Goal: Find specific page/section: Find specific page/section

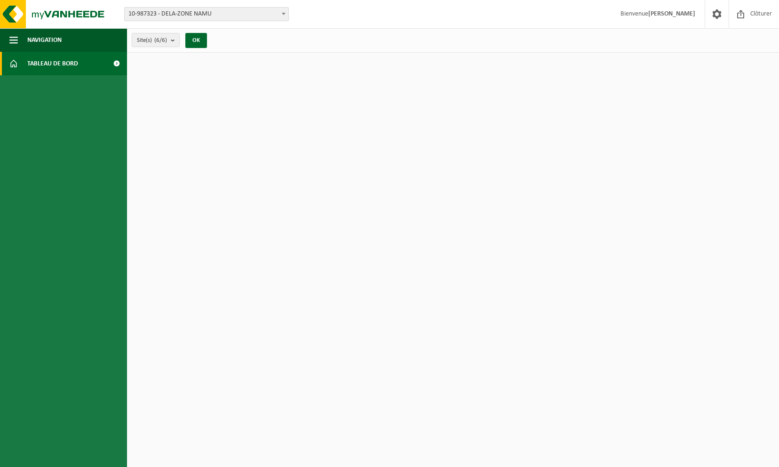
click at [260, 14] on span "10-987323 - DELA-ZONE NAMU" at bounding box center [207, 14] width 164 height 13
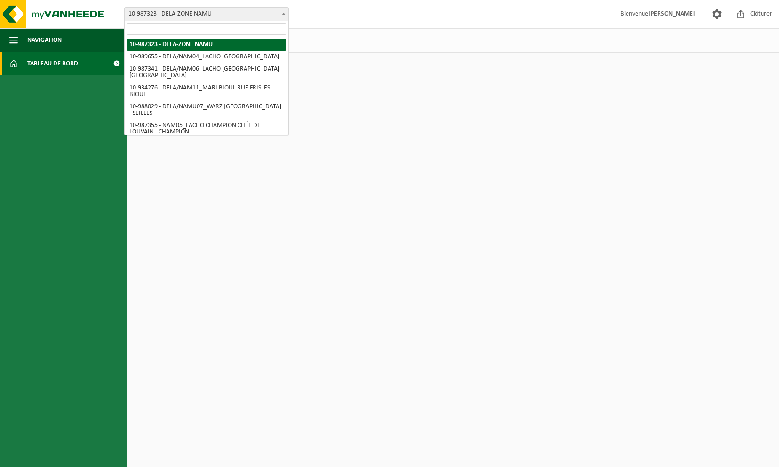
click at [68, 64] on span "Tableau de bord" at bounding box center [52, 64] width 51 height 24
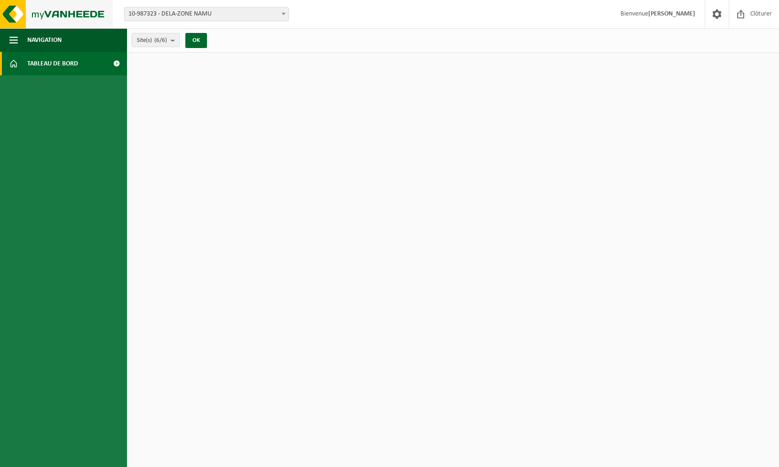
click at [23, 16] on img at bounding box center [56, 14] width 113 height 28
click at [29, 60] on span "Tableau de bord" at bounding box center [52, 64] width 51 height 24
click at [179, 40] on b "submit" at bounding box center [175, 39] width 8 height 13
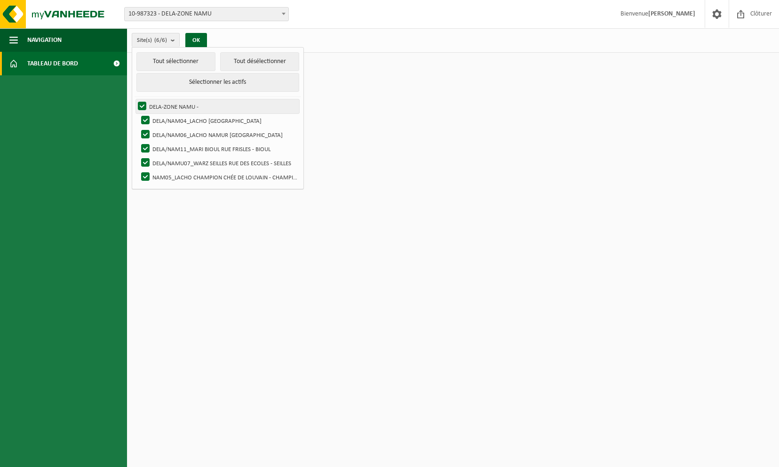
click at [143, 104] on label "DELA-ZONE NAMU -" at bounding box center [217, 106] width 163 height 14
click at [135, 99] on input "DELA-ZONE NAMU -" at bounding box center [134, 99] width 0 height 0
checkbox input "false"
click at [245, 62] on button "Tout désélectionner" at bounding box center [259, 61] width 79 height 19
checkbox input "false"
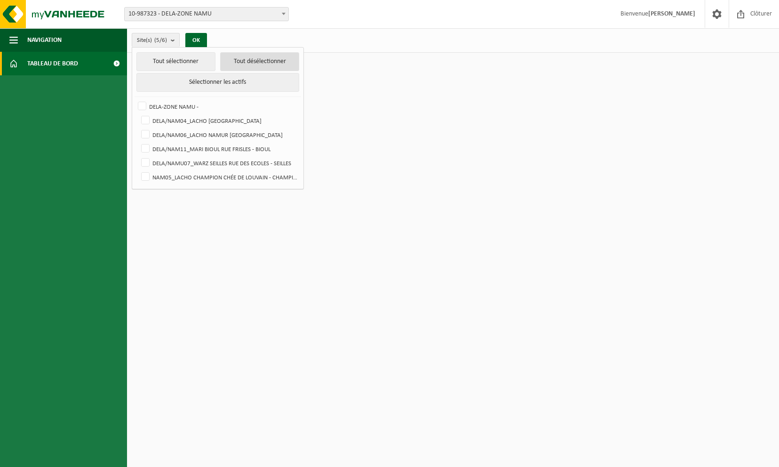
checkbox input "false"
click at [145, 174] on label "NAM05_LACHO CHAMPION CHÉE DE LOUVAIN - CHAMPION" at bounding box center [219, 177] width 160 height 14
click at [138, 170] on input "NAM05_LACHO CHAMPION CHÉE DE LOUVAIN - CHAMPION" at bounding box center [137, 169] width 0 height 0
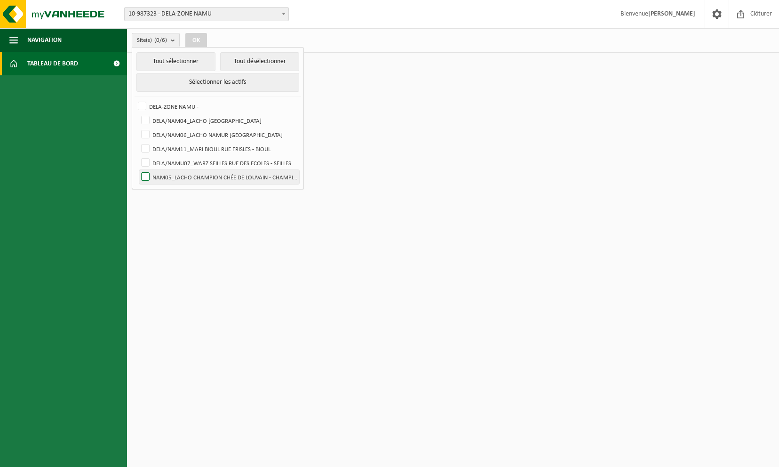
checkbox input "true"
click at [192, 37] on button "OK" at bounding box center [196, 40] width 22 height 15
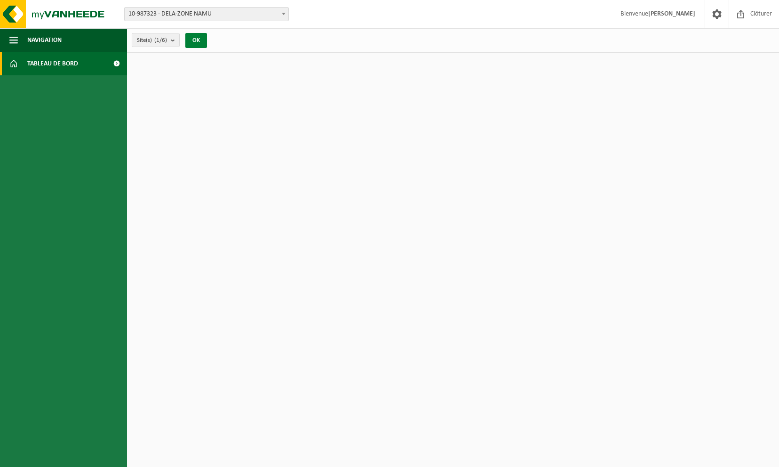
click at [194, 40] on button "OK" at bounding box center [196, 40] width 22 height 15
click at [758, 12] on span "Clôturer" at bounding box center [761, 14] width 26 height 28
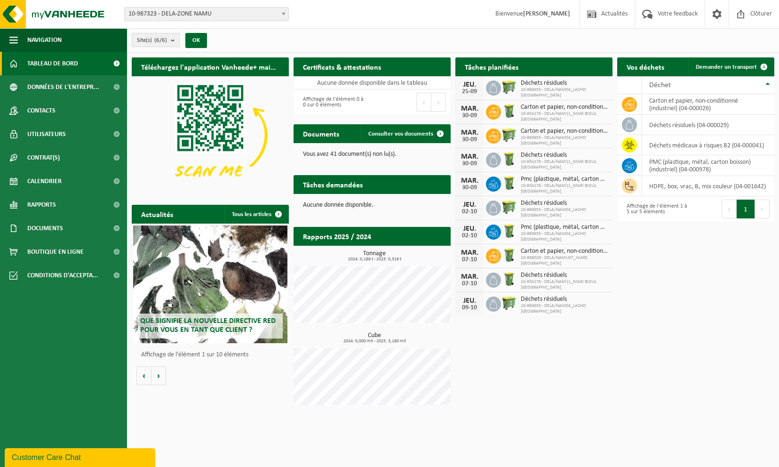
click at [172, 39] on b "submit" at bounding box center [175, 39] width 8 height 13
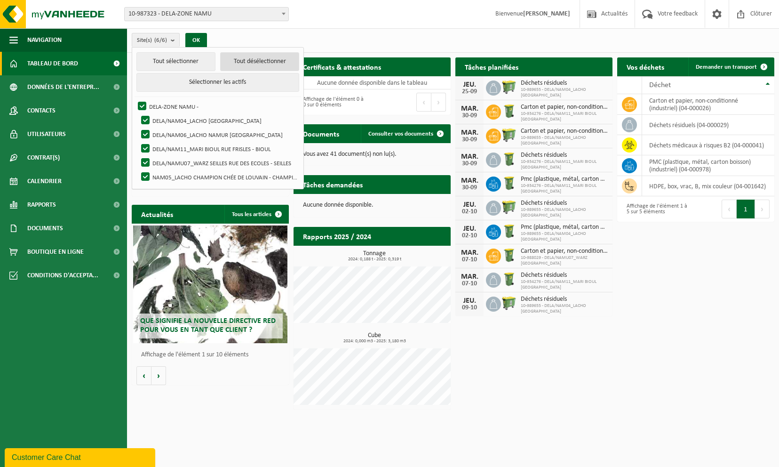
click at [245, 60] on button "Tout désélectionner" at bounding box center [259, 61] width 79 height 19
checkbox input "false"
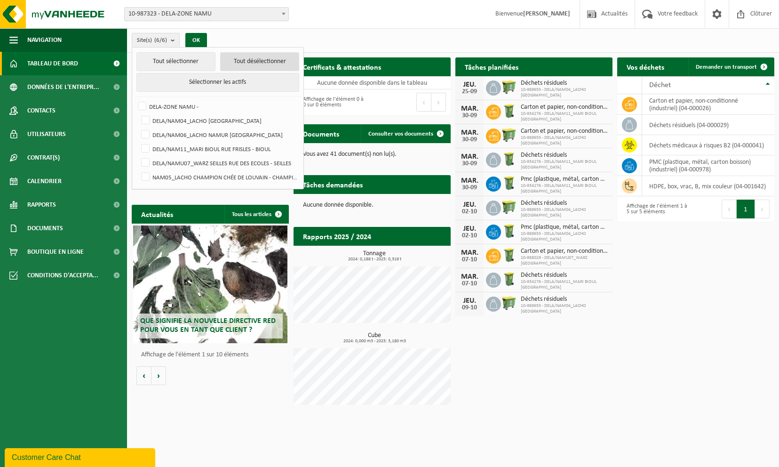
checkbox input "false"
click at [212, 173] on label "NAM05_LACHO CHAMPION CHÉE DE LOUVAIN - CHAMPION" at bounding box center [219, 177] width 160 height 14
click at [138, 170] on input "NAM05_LACHO CHAMPION CHÉE DE LOUVAIN - CHAMPION" at bounding box center [137, 169] width 0 height 0
checkbox input "true"
click at [199, 38] on button "OK" at bounding box center [196, 40] width 22 height 15
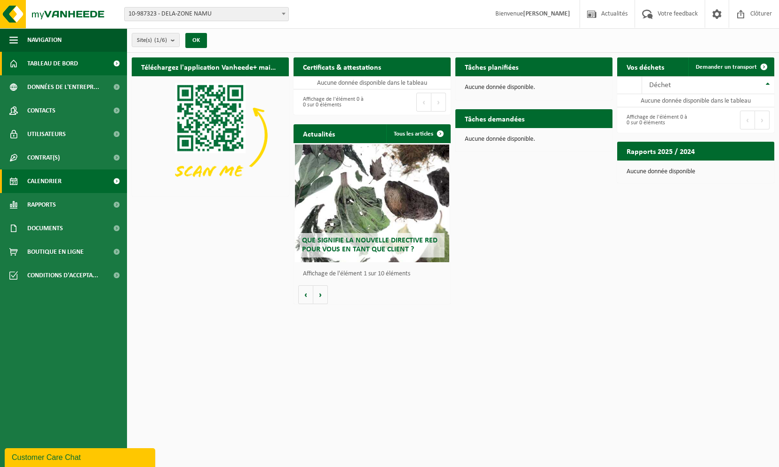
click at [80, 176] on link "Calendrier" at bounding box center [63, 181] width 127 height 24
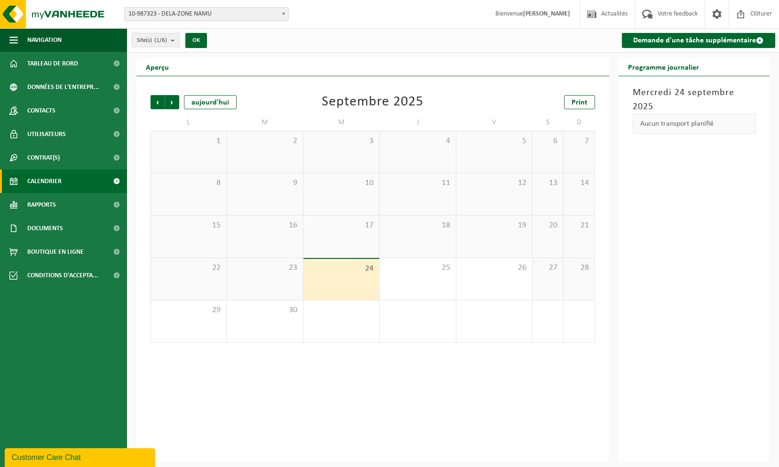
click at [408, 397] on div "Précédent Suivant [DATE] [DATE] Print L M M J V S D 1 2 3 4 5 6 7 8 9 10 11 12 …" at bounding box center [372, 269] width 473 height 386
click at [176, 40] on b "submit" at bounding box center [175, 39] width 8 height 13
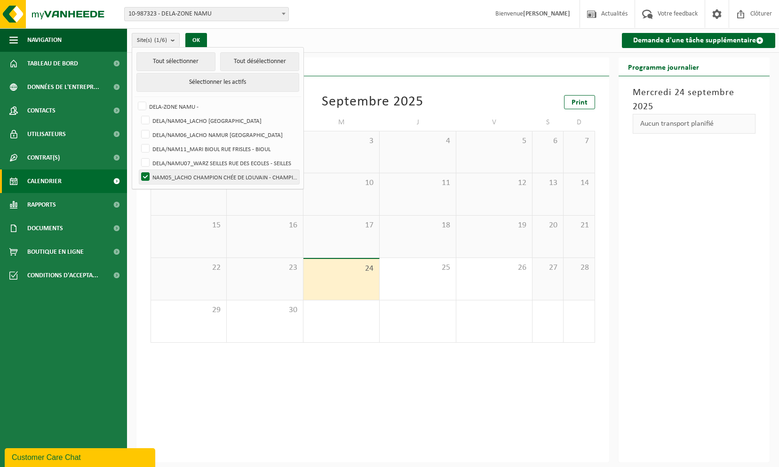
click at [147, 175] on label "NAM05_LACHO CHAMPION CHÉE DE LOUVAIN - CHAMPION" at bounding box center [219, 177] width 160 height 14
click at [138, 170] on input "NAM05_LACHO CHAMPION CHÉE DE LOUVAIN - CHAMPION" at bounding box center [137, 169] width 0 height 0
checkbox input "false"
click at [181, 149] on label "DELA/NAM11_MARI BIOUL RUE FRISLES - BIOUL" at bounding box center [219, 149] width 160 height 14
click at [138, 142] on input "DELA/NAM11_MARI BIOUL RUE FRISLES - BIOUL" at bounding box center [137, 141] width 0 height 0
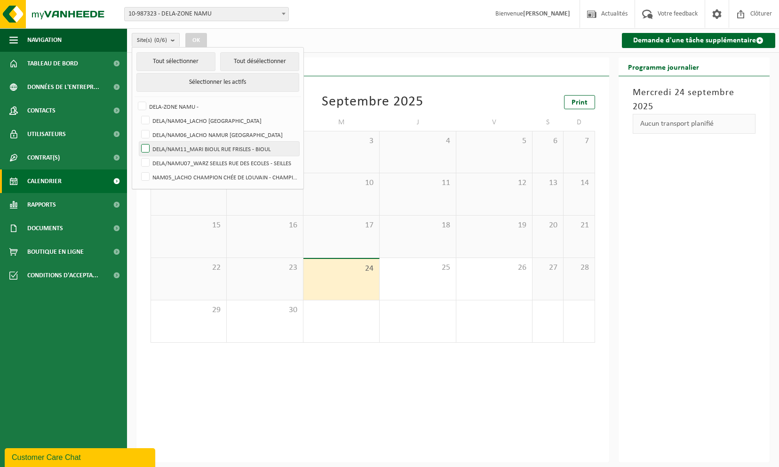
checkbox input "true"
click at [147, 131] on label "DELA/NAM06_LACHO NAMUR [GEOGRAPHIC_DATA]" at bounding box center [219, 135] width 160 height 14
click at [138, 128] on input "DELA/NAM06_LACHO NAMUR [GEOGRAPHIC_DATA]" at bounding box center [137, 127] width 0 height 0
checkbox input "true"
click at [145, 116] on label "DELA/NAM04_LACHO [GEOGRAPHIC_DATA]" at bounding box center [219, 120] width 160 height 14
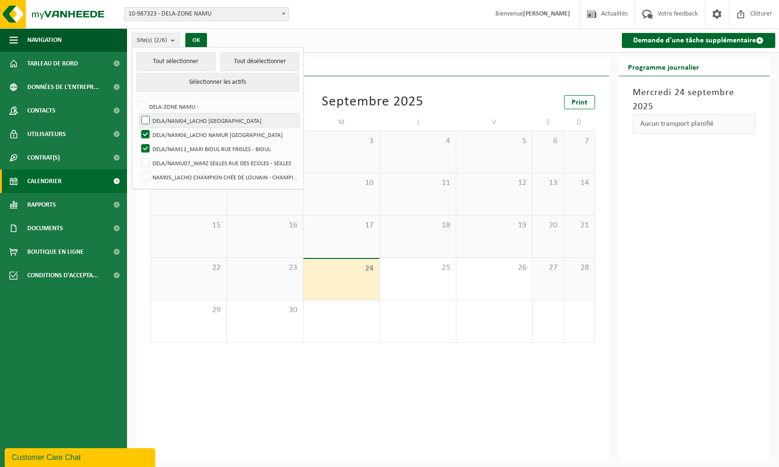
click at [138, 113] on input "DELA/NAM04_LACHO [GEOGRAPHIC_DATA]" at bounding box center [137, 113] width 0 height 0
checkbox input "true"
click at [146, 175] on label "NAM05_LACHO CHAMPION CHÉE DE LOUVAIN - CHAMPION" at bounding box center [219, 177] width 160 height 14
click at [138, 170] on input "NAM05_LACHO CHAMPION CHÉE DE LOUVAIN - CHAMPION" at bounding box center [137, 169] width 0 height 0
checkbox input "true"
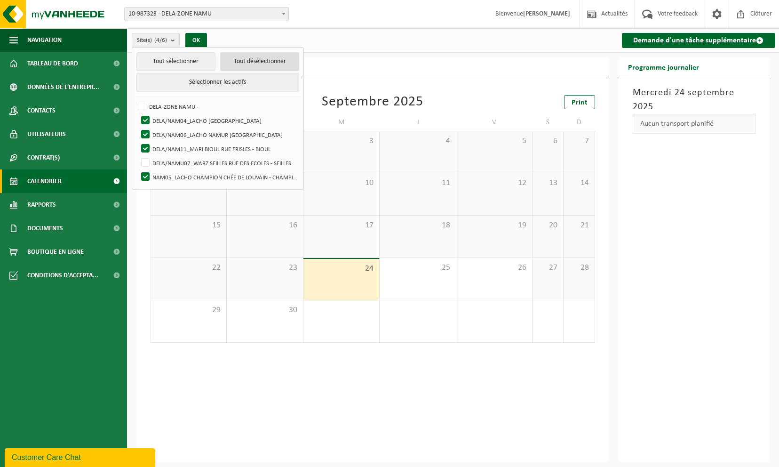
click at [240, 59] on button "Tout désélectionner" at bounding box center [259, 61] width 79 height 19
checkbox input "false"
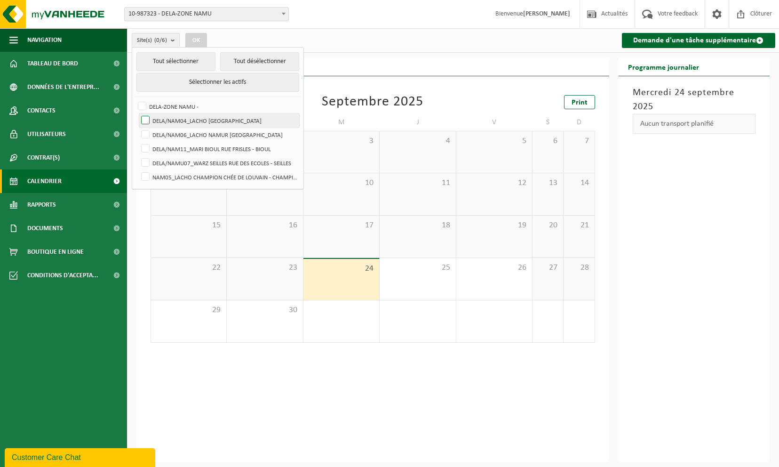
click at [143, 121] on label "DELA/NAM04_LACHO [GEOGRAPHIC_DATA]" at bounding box center [219, 120] width 160 height 14
click at [138, 113] on input "DELA/NAM04_LACHO [GEOGRAPHIC_DATA]" at bounding box center [137, 113] width 0 height 0
checkbox input "true"
click at [144, 128] on label "DELA/NAM06_LACHO NAMUR [GEOGRAPHIC_DATA]" at bounding box center [219, 135] width 160 height 14
click at [138, 127] on input "DELA/NAM06_LACHO NAMUR [GEOGRAPHIC_DATA]" at bounding box center [137, 127] width 0 height 0
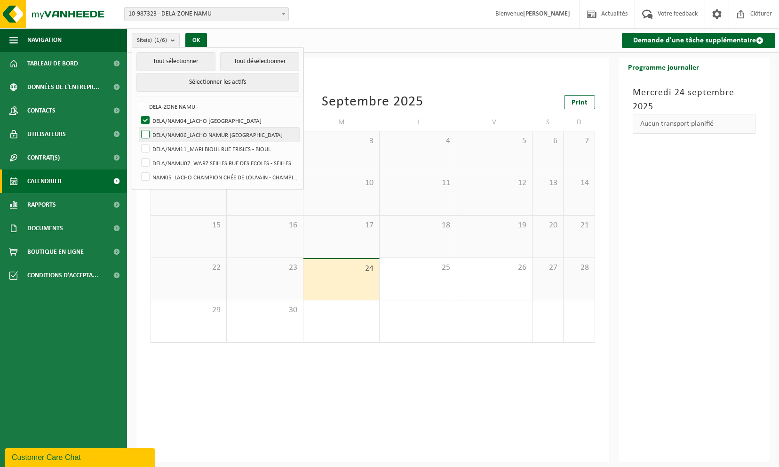
checkbox input "true"
click at [144, 143] on label "DELA/NAM11_MARI BIOUL RUE FRISLES - BIOUL" at bounding box center [219, 149] width 160 height 14
click at [138, 142] on input "DELA/NAM11_MARI BIOUL RUE FRISLES - BIOUL" at bounding box center [137, 141] width 0 height 0
checkbox input "true"
click at [148, 172] on label "NAM05_LACHO CHAMPION CHÉE DE LOUVAIN - CHAMPION" at bounding box center [219, 177] width 160 height 14
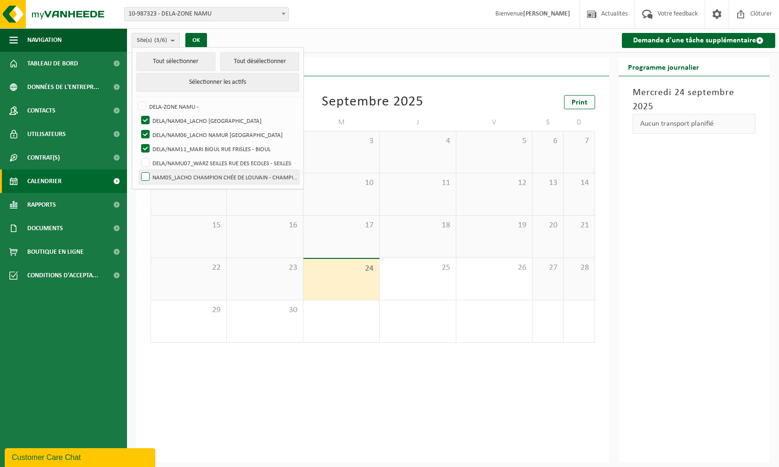
click at [138, 170] on input "NAM05_LACHO CHAMPION CHÉE DE LOUVAIN - CHAMPION" at bounding box center [137, 169] width 0 height 0
checkbox input "true"
click at [172, 56] on button "Tout sélectionner" at bounding box center [175, 61] width 79 height 19
checkbox input "true"
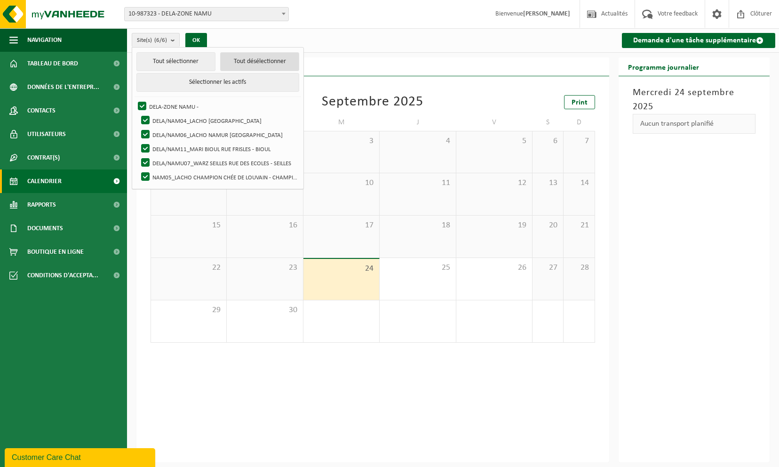
click at [238, 57] on button "Tout désélectionner" at bounding box center [259, 61] width 79 height 19
checkbox input "false"
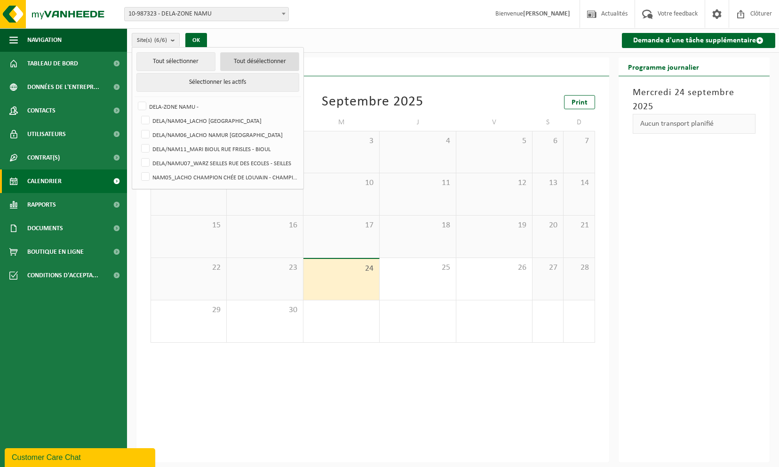
checkbox input "false"
click at [143, 117] on label "DELA/NAM04_LACHO [GEOGRAPHIC_DATA]" at bounding box center [219, 120] width 160 height 14
click at [138, 113] on input "DELA/NAM04_LACHO [GEOGRAPHIC_DATA]" at bounding box center [137, 113] width 0 height 0
checkbox input "true"
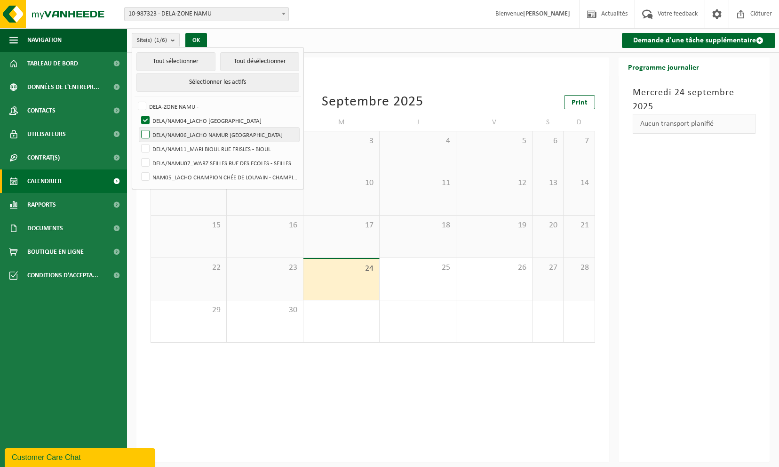
click at [144, 133] on label "DELA/NAM06_LACHO NAMUR [GEOGRAPHIC_DATA]" at bounding box center [219, 135] width 160 height 14
click at [138, 128] on input "DELA/NAM06_LACHO NAMUR [GEOGRAPHIC_DATA]" at bounding box center [137, 127] width 0 height 0
checkbox input "true"
click at [144, 142] on label "DELA/NAM11_MARI BIOUL RUE FRISLES - BIOUL" at bounding box center [219, 149] width 160 height 14
click at [138, 141] on input "DELA/NAM11_MARI BIOUL RUE FRISLES - BIOUL" at bounding box center [137, 141] width 0 height 0
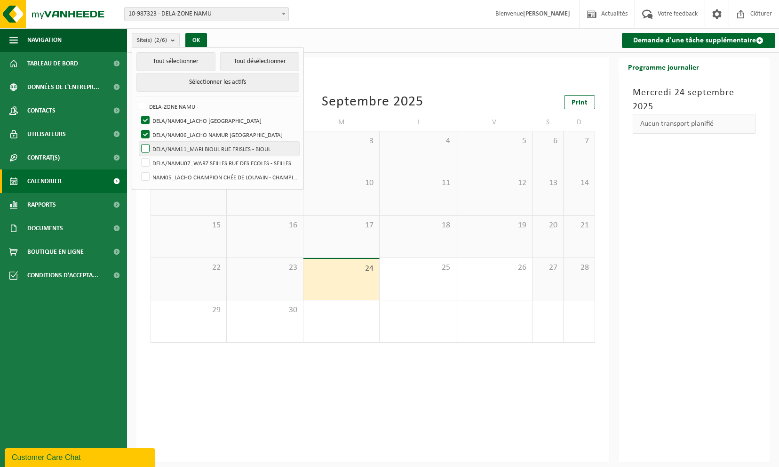
checkbox input "true"
click at [142, 173] on label "NAM05_LACHO CHAMPION CHÉE DE LOUVAIN - CHAMPION" at bounding box center [219, 177] width 160 height 14
click at [138, 170] on input "NAM05_LACHO CHAMPION CHÉE DE LOUVAIN - CHAMPION" at bounding box center [137, 169] width 0 height 0
checkbox input "true"
click at [197, 40] on button "OK" at bounding box center [196, 40] width 22 height 15
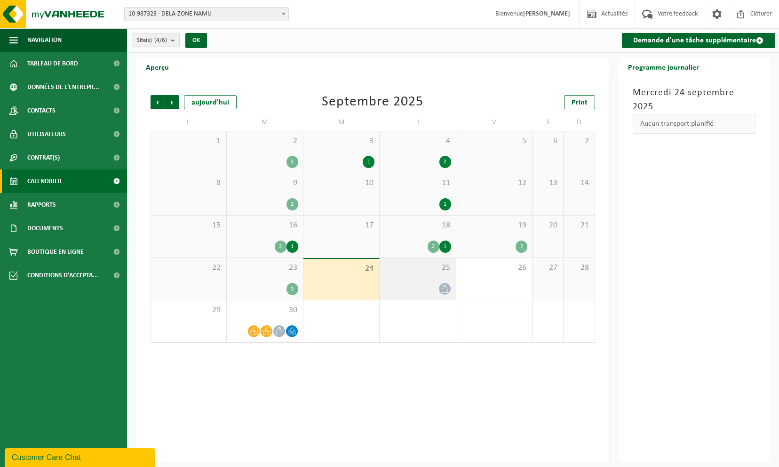
click at [449, 288] on span at bounding box center [445, 289] width 12 height 12
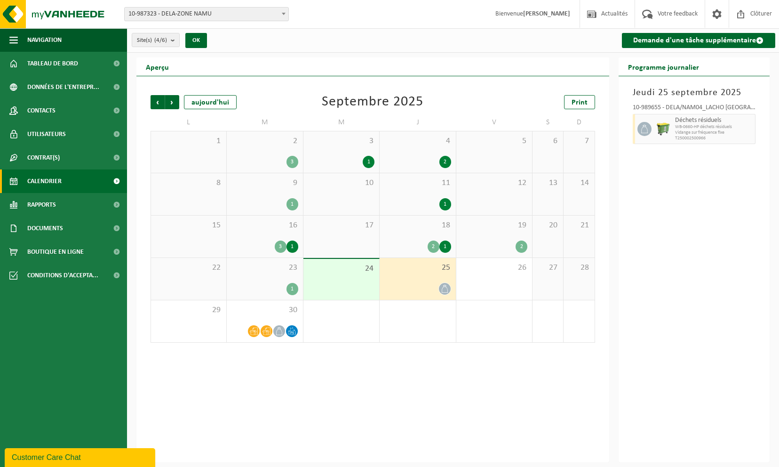
click at [521, 245] on div "2" at bounding box center [522, 246] width 12 height 12
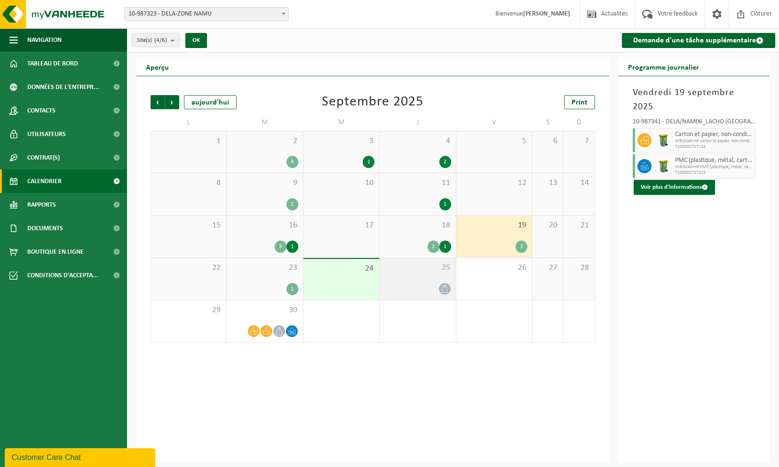
click at [441, 288] on icon at bounding box center [445, 289] width 8 height 8
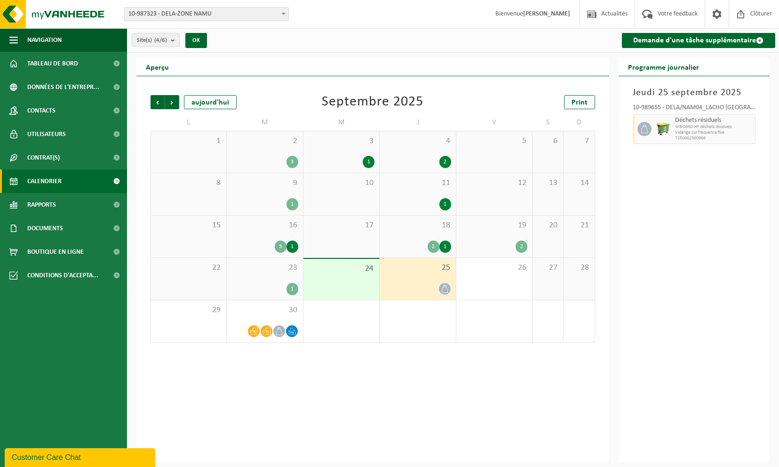
click at [517, 242] on div "2" at bounding box center [494, 246] width 66 height 12
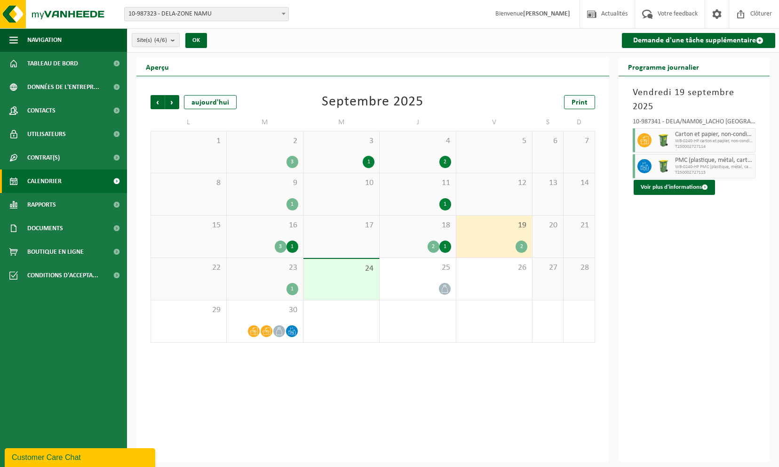
click at [517, 242] on div "2" at bounding box center [494, 246] width 66 height 12
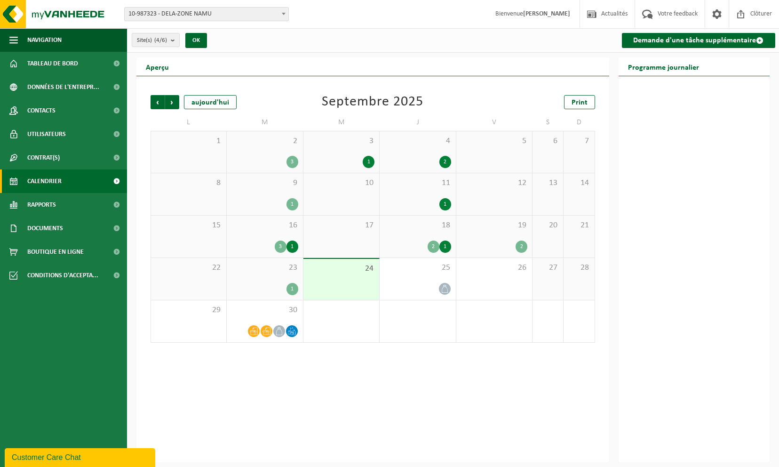
click at [518, 248] on div "2" at bounding box center [522, 246] width 12 height 12
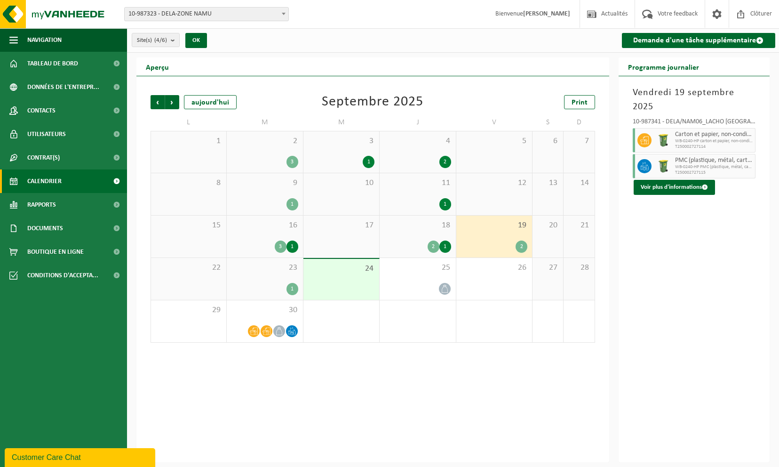
click at [288, 292] on div "1" at bounding box center [293, 289] width 12 height 12
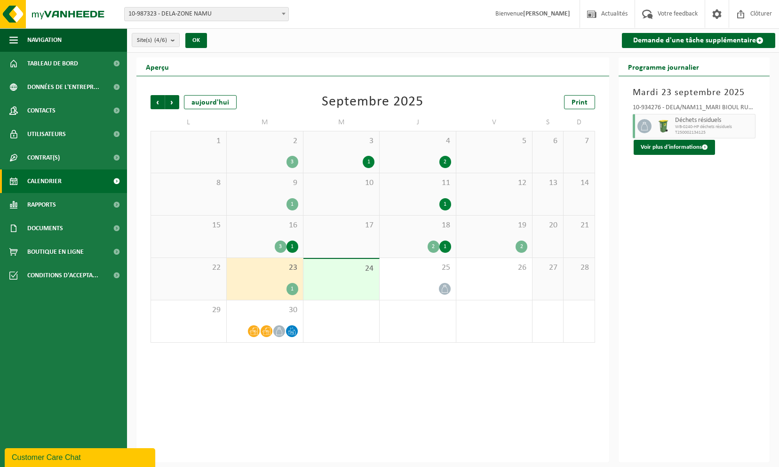
click at [244, 42] on div "Site(s) (4/6) Tout sélectionner Tout désélectionner Sélectionner les actifs DEL…" at bounding box center [208, 40] width 163 height 20
click at [175, 43] on b "submit" at bounding box center [175, 39] width 8 height 13
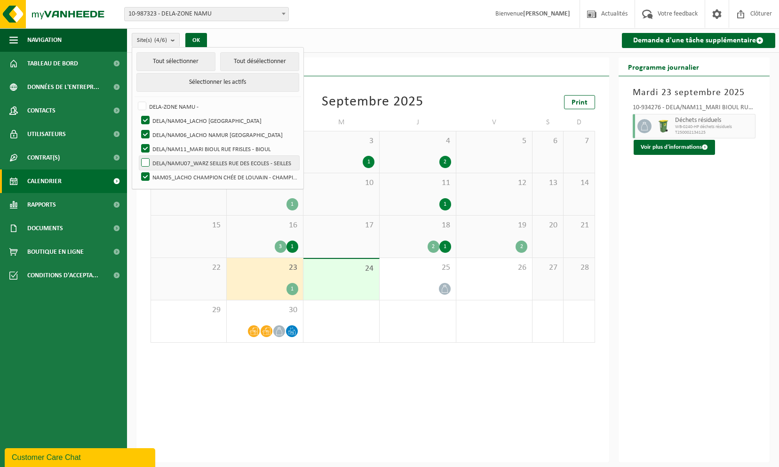
click at [145, 157] on label "DELA/NAMU07_WARZ SEILLES RUE DES ECOLES - SEILLES" at bounding box center [219, 163] width 160 height 14
click at [138, 156] on input "DELA/NAMU07_WARZ SEILLES RUE DES ECOLES - SEILLES" at bounding box center [137, 155] width 0 height 0
checkbox input "true"
click at [280, 61] on button "Tout désélectionner" at bounding box center [259, 61] width 79 height 19
checkbox input "false"
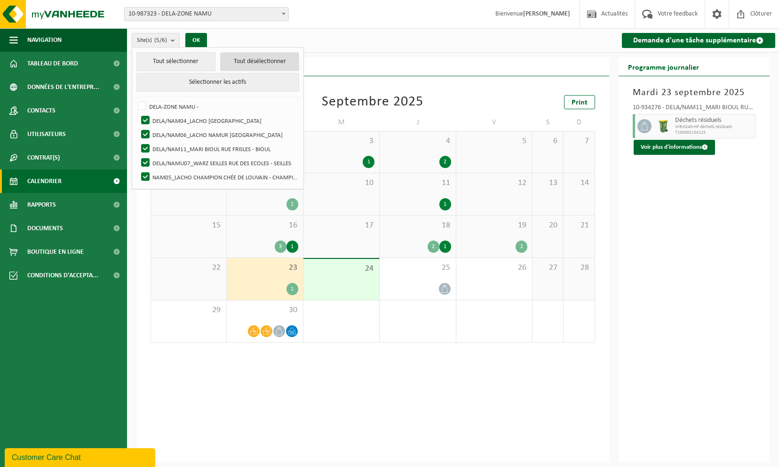
checkbox input "false"
click at [192, 61] on button "Tout sélectionner" at bounding box center [175, 61] width 79 height 19
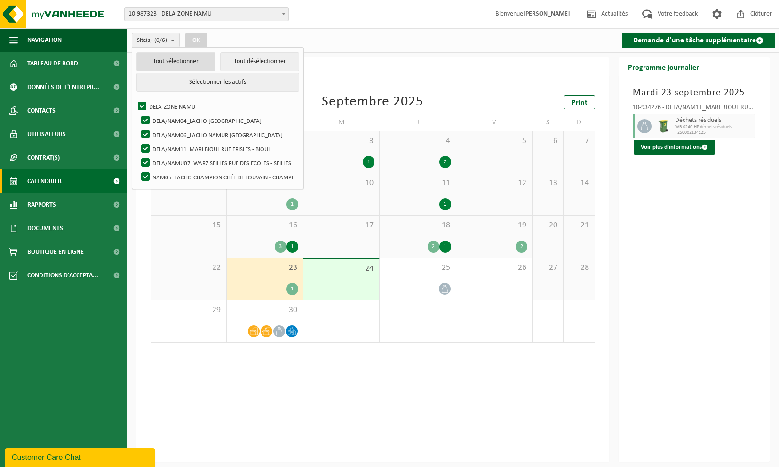
checkbox input "true"
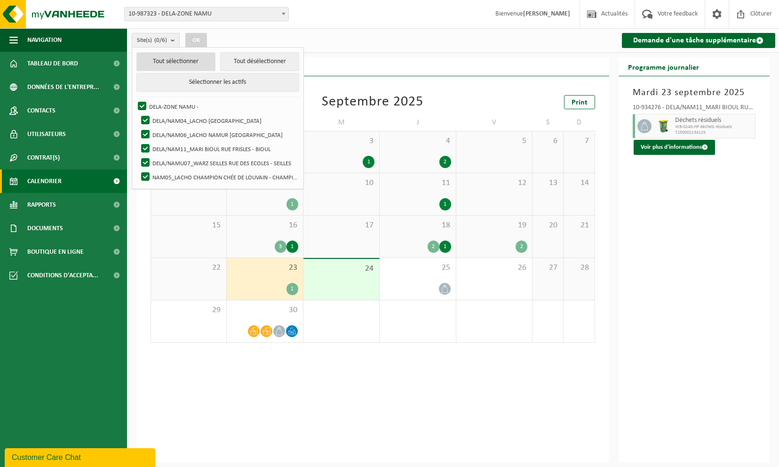
checkbox input "true"
click at [56, 110] on link "Contacts" at bounding box center [63, 111] width 127 height 24
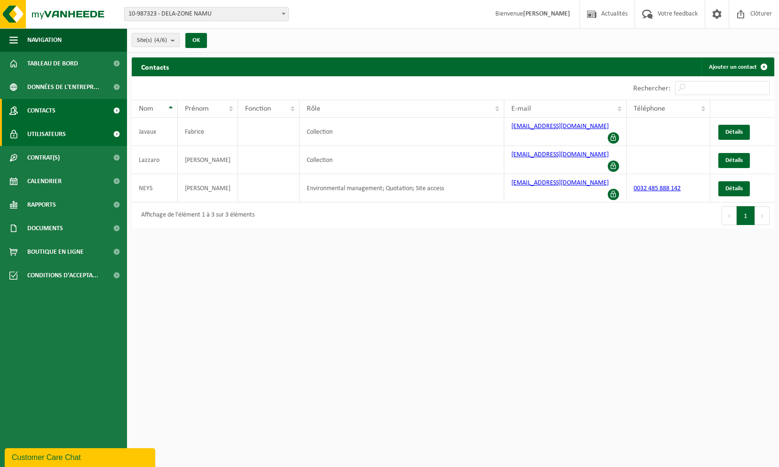
click at [89, 137] on link "Utilisateurs" at bounding box center [63, 134] width 127 height 24
